Goal: Information Seeking & Learning: Learn about a topic

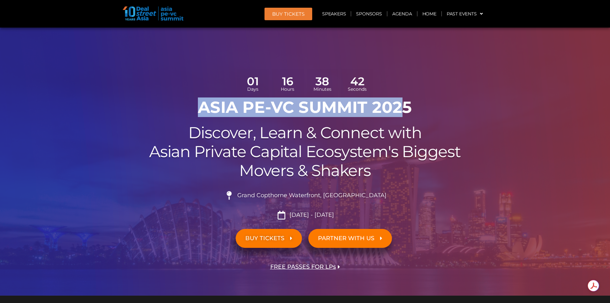
drag, startPoint x: 203, startPoint y: 102, endPoint x: 238, endPoint y: 21, distance: 88.2
click at [417, 105] on h1 "ASIA PE-VC Summit 2025" at bounding box center [305, 107] width 359 height 19
copy h1 "ASIA PE-VC Summit 2025"
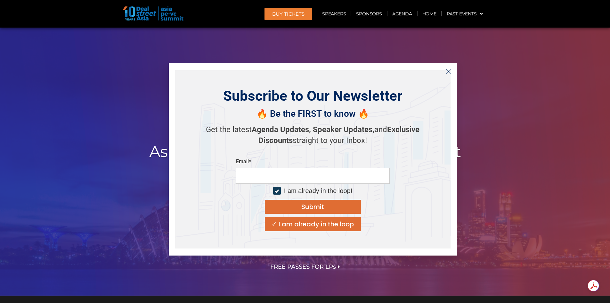
click at [446, 72] on icon "Close" at bounding box center [449, 72] width 6 height 6
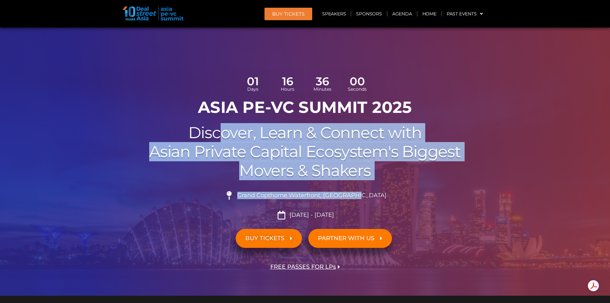
drag, startPoint x: 371, startPoint y: 196, endPoint x: 217, endPoint y: 132, distance: 167.1
click at [217, 133] on div "01 Days 16 Hours 36 Minutes 00 Seconds ASIA PE-VC Summit 2025 Discover, Learn &…" at bounding box center [305, 180] width 365 height 229
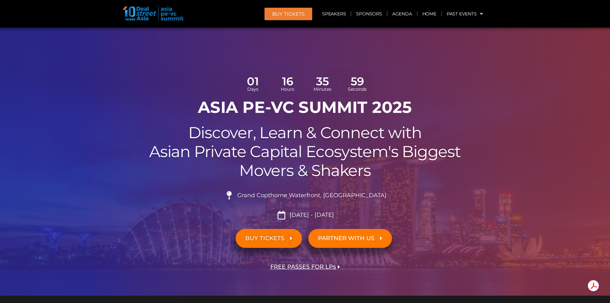
click at [201, 110] on h1 "ASIA PE-VC Summit 2025" at bounding box center [305, 107] width 359 height 19
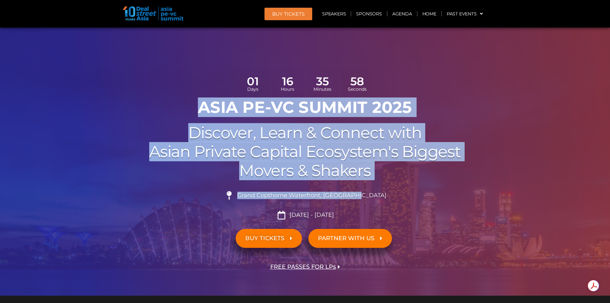
drag, startPoint x: 202, startPoint y: 106, endPoint x: 381, endPoint y: 204, distance: 204.5
click at [381, 204] on div "01 Days 16 Hours 35 Minutes 58 Seconds ASIA PE-VC Summit 2025 Discover, Learn &…" at bounding box center [305, 180] width 365 height 229
click at [381, 204] on li "Grand Copthorne Waterfront, [GEOGRAPHIC_DATA]​" at bounding box center [305, 198] width 359 height 14
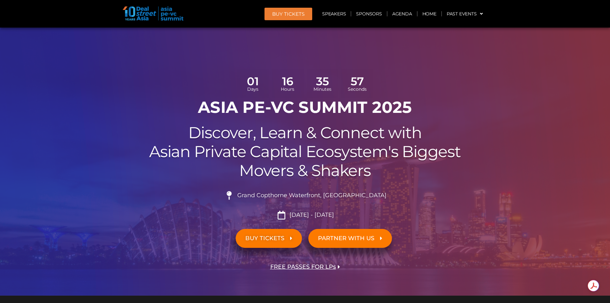
drag, startPoint x: 302, startPoint y: 184, endPoint x: 222, endPoint y: 110, distance: 108.3
click at [222, 110] on div "01 Days 16 Hours 35 Minutes 57 Seconds ASIA PE-VC Summit 2025 Discover, Learn &…" at bounding box center [305, 180] width 365 height 229
click at [216, 103] on h1 "ASIA PE-VC Summit 2025" at bounding box center [305, 107] width 359 height 19
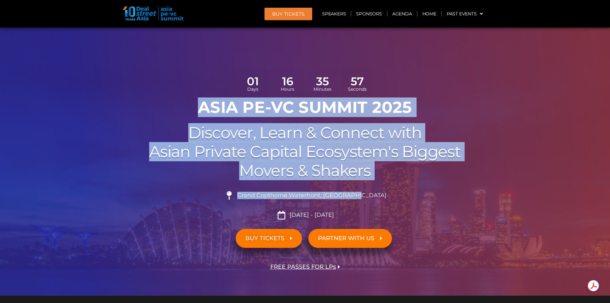
drag, startPoint x: 197, startPoint y: 102, endPoint x: 391, endPoint y: 197, distance: 216.4
click at [391, 197] on div "01 Days 16 Hours 35 Minutes 57 Seconds ASIA PE-VC Summit 2025 Discover, Learn &…" at bounding box center [305, 180] width 365 height 229
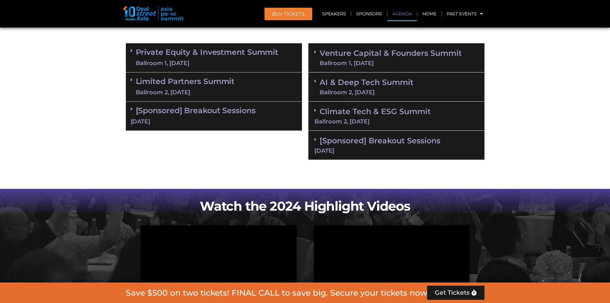
scroll to position [416, 0]
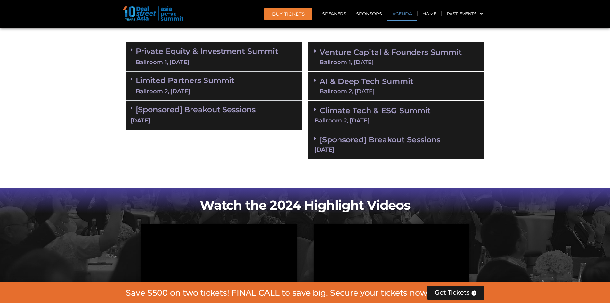
drag, startPoint x: 318, startPoint y: 157, endPoint x: 180, endPoint y: 115, distance: 144.1
click at [252, 158] on div "Private Equity & Investment Summit Ballroom 1, [DATE] 8:00 am – 9:00 am | Regis…" at bounding box center [214, 100] width 183 height 123
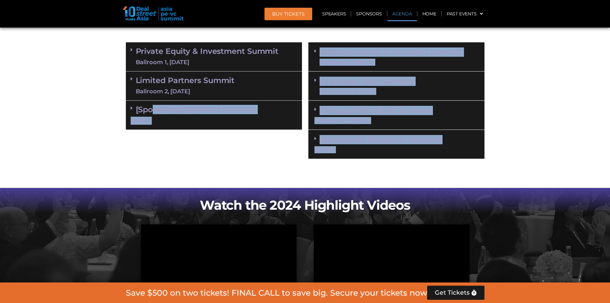
drag, startPoint x: 330, startPoint y: 177, endPoint x: 150, endPoint y: 103, distance: 195.5
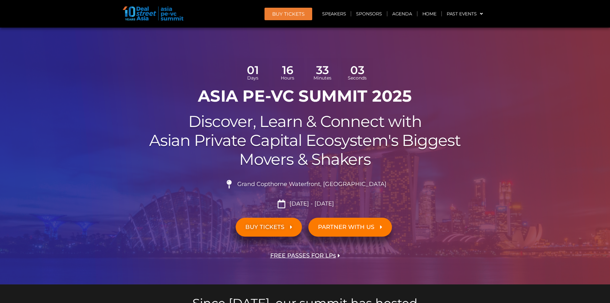
scroll to position [0, 0]
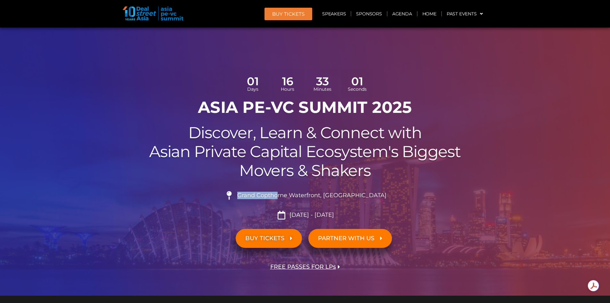
drag, startPoint x: 255, startPoint y: 197, endPoint x: 293, endPoint y: 197, distance: 38.4
click at [293, 197] on span "Grand Copthorne Waterfront, [GEOGRAPHIC_DATA]​" at bounding box center [311, 195] width 151 height 7
click at [260, 196] on span "Grand Copthorne Waterfront, [GEOGRAPHIC_DATA]​" at bounding box center [311, 195] width 151 height 7
click at [259, 193] on span "Grand Copthorne Waterfront, [GEOGRAPHIC_DATA]​" at bounding box center [311, 195] width 151 height 7
click at [257, 196] on span "Grand Copthorne Waterfront, [GEOGRAPHIC_DATA]​" at bounding box center [311, 195] width 151 height 7
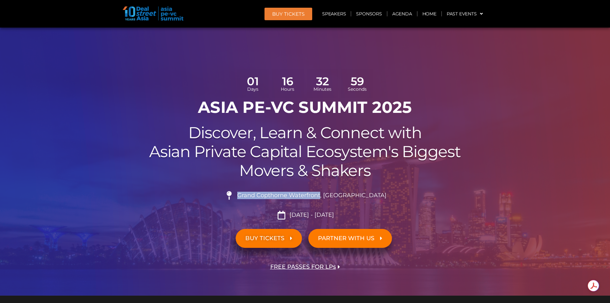
drag, startPoint x: 257, startPoint y: 196, endPoint x: 307, endPoint y: 198, distance: 49.7
click at [307, 198] on span "Grand Copthorne Waterfront, [GEOGRAPHIC_DATA]​" at bounding box center [311, 195] width 151 height 7
click at [325, 199] on span "Grand Copthorne Waterfront, [GEOGRAPHIC_DATA]​" at bounding box center [311, 195] width 151 height 7
drag, startPoint x: 364, startPoint y: 197, endPoint x: 304, endPoint y: 193, distance: 60.6
click at [306, 193] on span "Grand Copthorne Waterfront, [GEOGRAPHIC_DATA]​" at bounding box center [311, 195] width 151 height 7
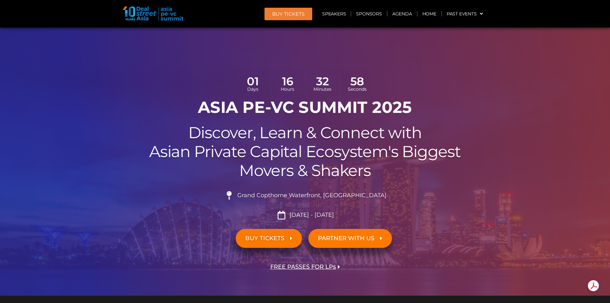
click at [268, 198] on span "Grand Copthorne Waterfront, [GEOGRAPHIC_DATA]​" at bounding box center [311, 195] width 151 height 7
drag, startPoint x: 252, startPoint y: 194, endPoint x: 343, endPoint y: 198, distance: 91.0
click at [339, 197] on li "Grand Copthorne Waterfront, [GEOGRAPHIC_DATA]​" at bounding box center [305, 198] width 359 height 14
click at [355, 199] on li "Grand Copthorne Waterfront, [GEOGRAPHIC_DATA]​" at bounding box center [305, 198] width 359 height 14
drag, startPoint x: 372, startPoint y: 198, endPoint x: 269, endPoint y: 192, distance: 102.6
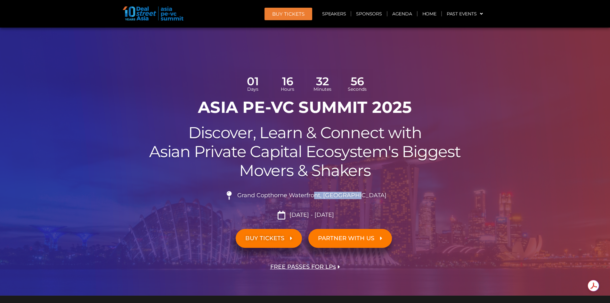
click at [273, 192] on li "Grand Copthorne Waterfront, [GEOGRAPHIC_DATA]​" at bounding box center [305, 198] width 359 height 14
click at [259, 197] on span "Grand Copthorne Waterfront, [GEOGRAPHIC_DATA]​" at bounding box center [311, 195] width 151 height 7
drag, startPoint x: 254, startPoint y: 196, endPoint x: 361, endPoint y: 201, distance: 107.1
click at [342, 199] on li "Grand Copthorne Waterfront, [GEOGRAPHIC_DATA]​" at bounding box center [305, 198] width 359 height 14
